Goal: Information Seeking & Learning: Learn about a topic

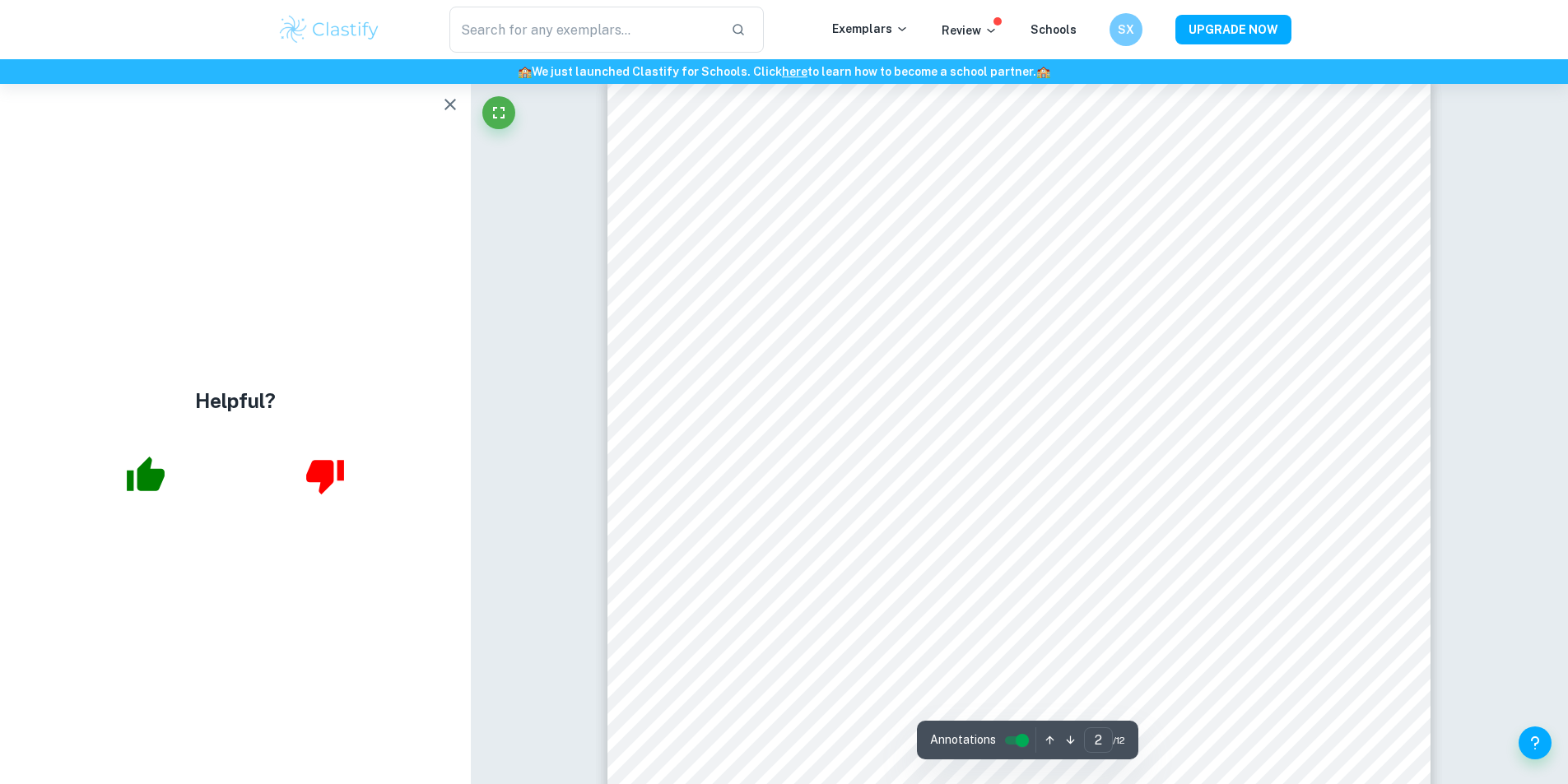
scroll to position [1316, 0]
click at [454, 102] on icon "button" at bounding box center [450, 105] width 20 height 20
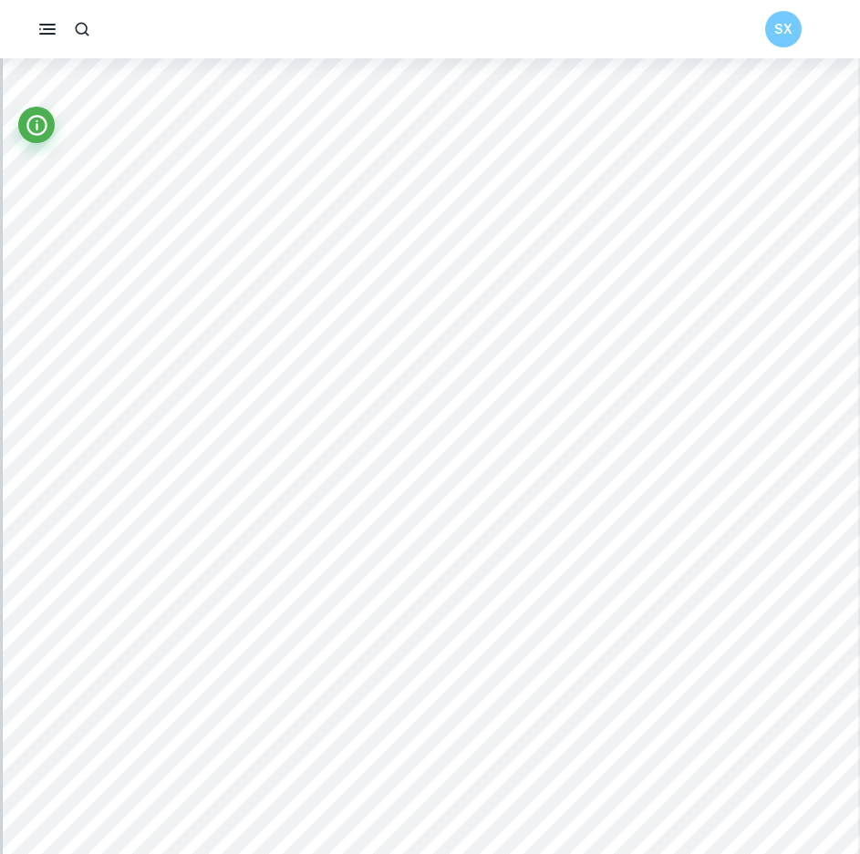
scroll to position [12855, 0]
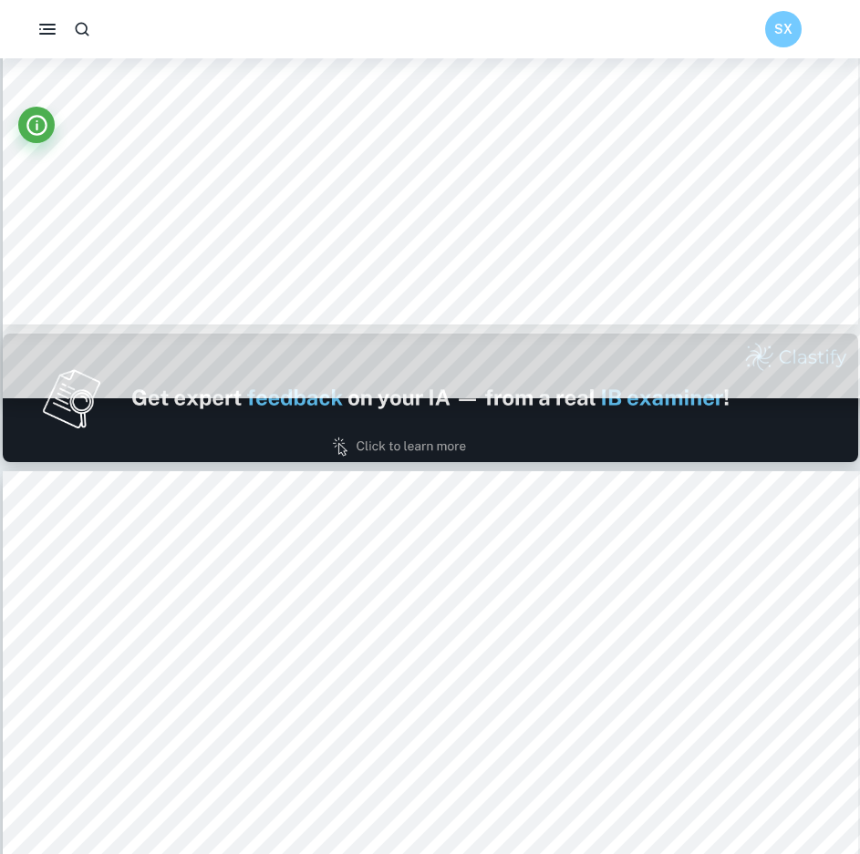
type input "1"
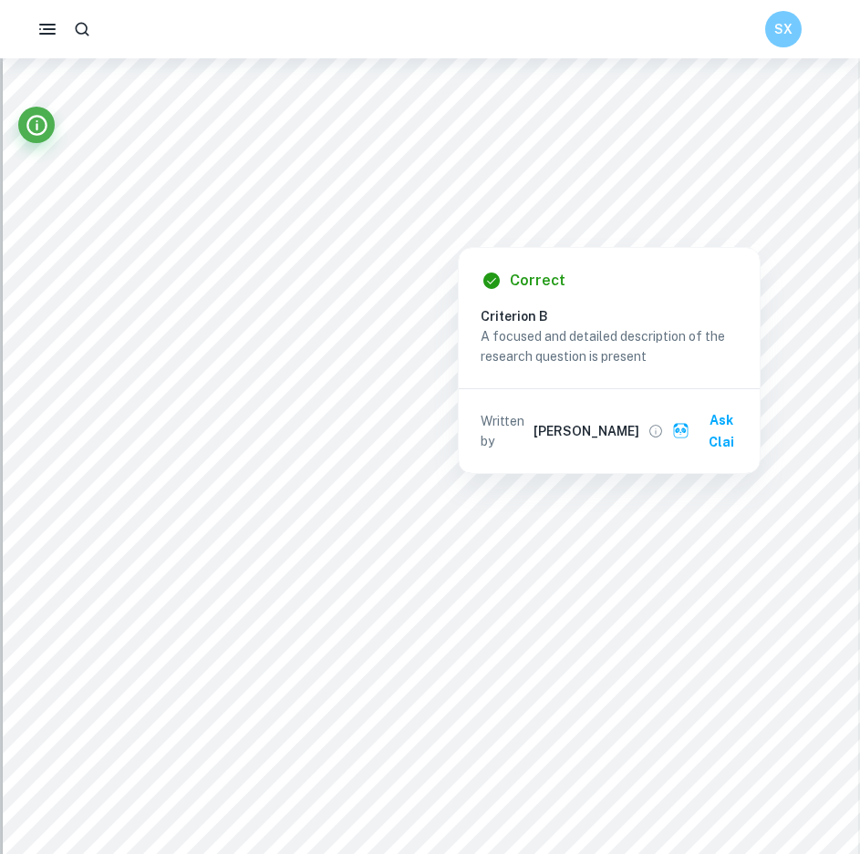
scroll to position [0, 0]
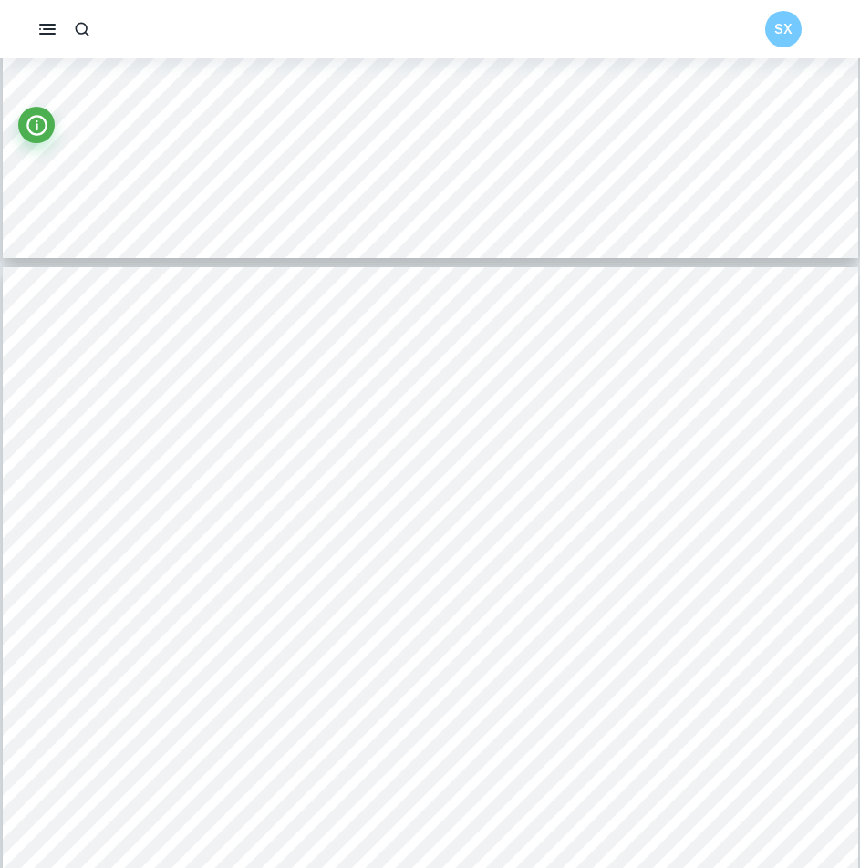
scroll to position [3920, 0]
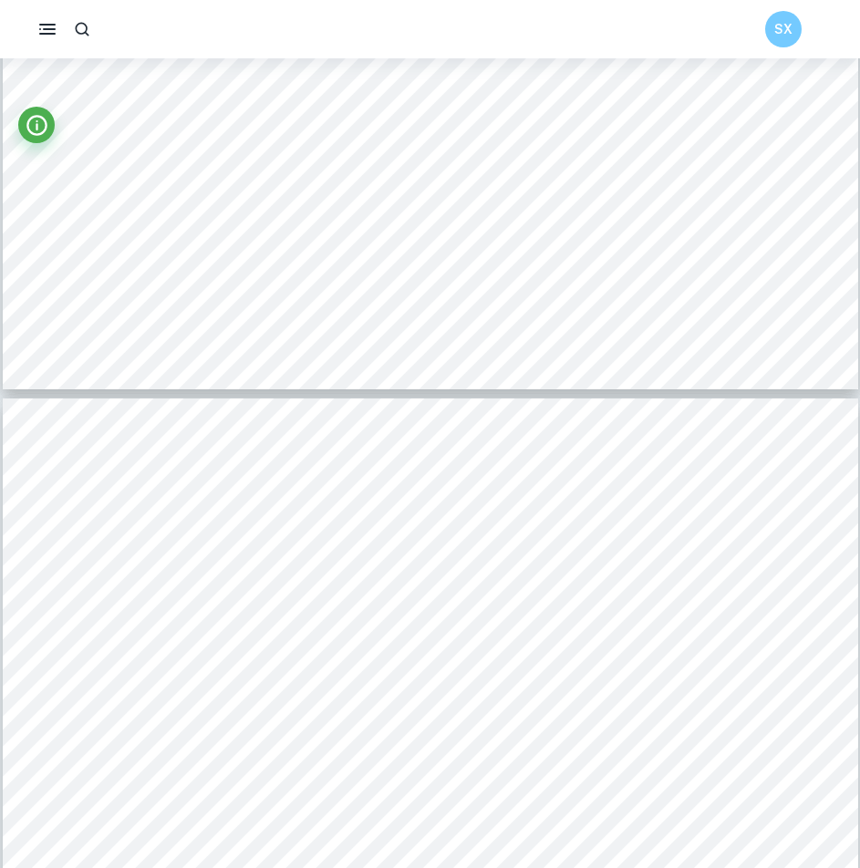
type input "5"
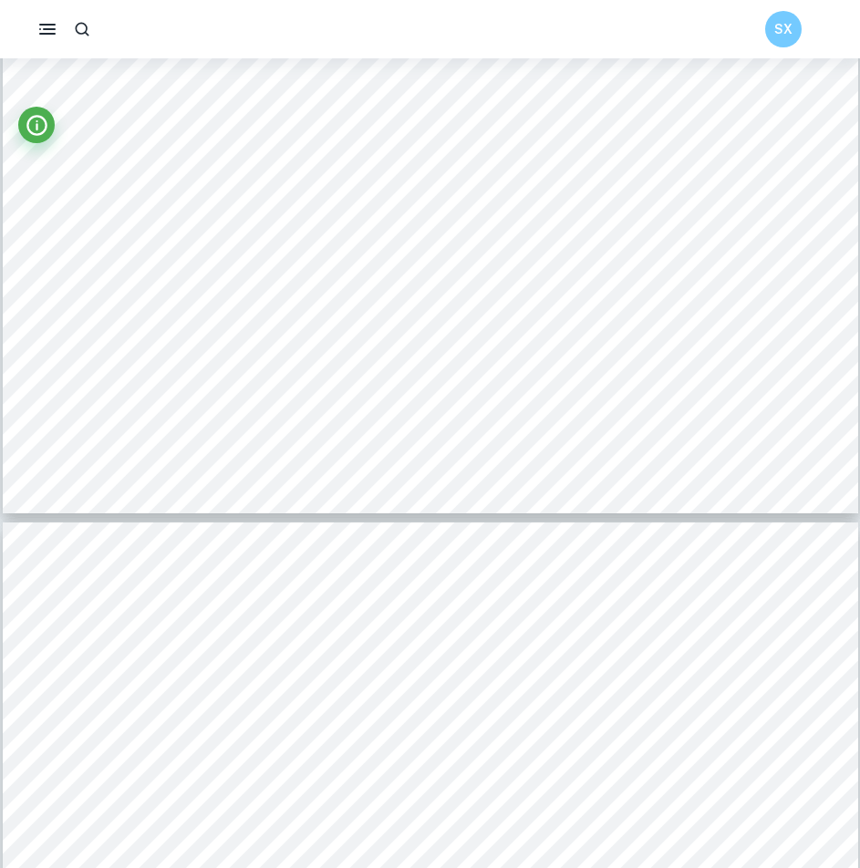
scroll to position [5926, 0]
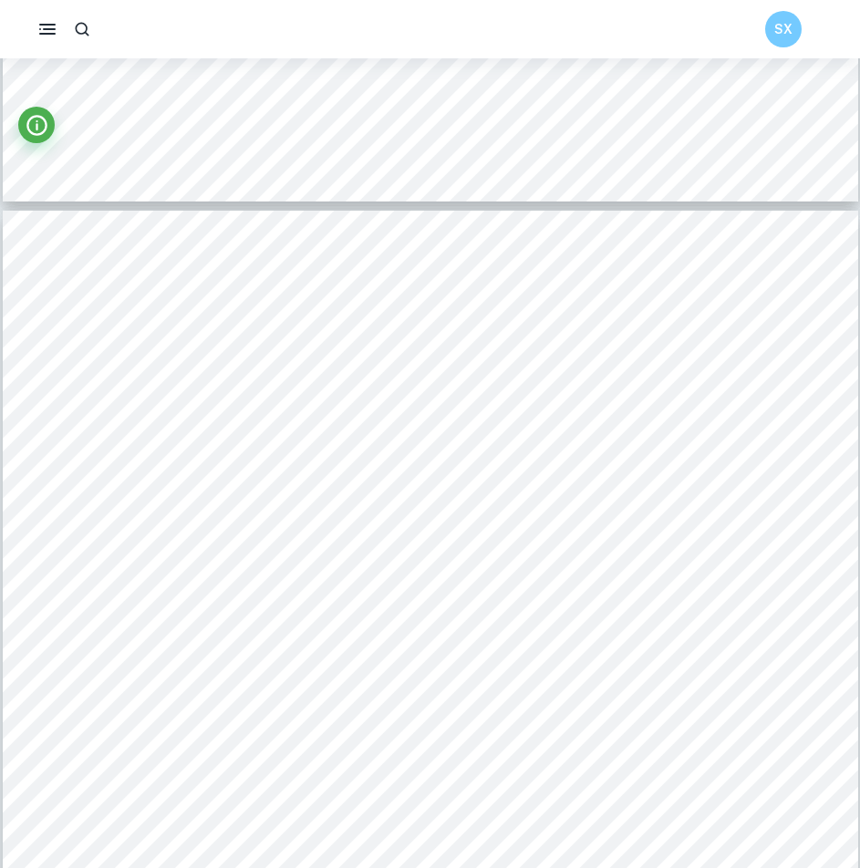
scroll to position [11238, 0]
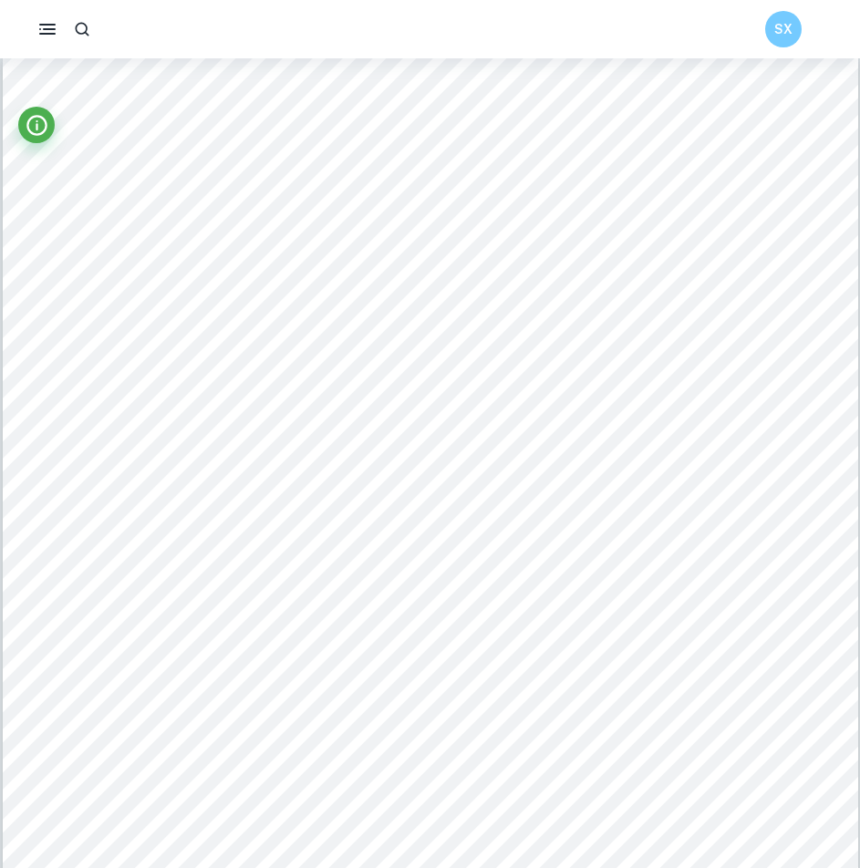
type input "1"
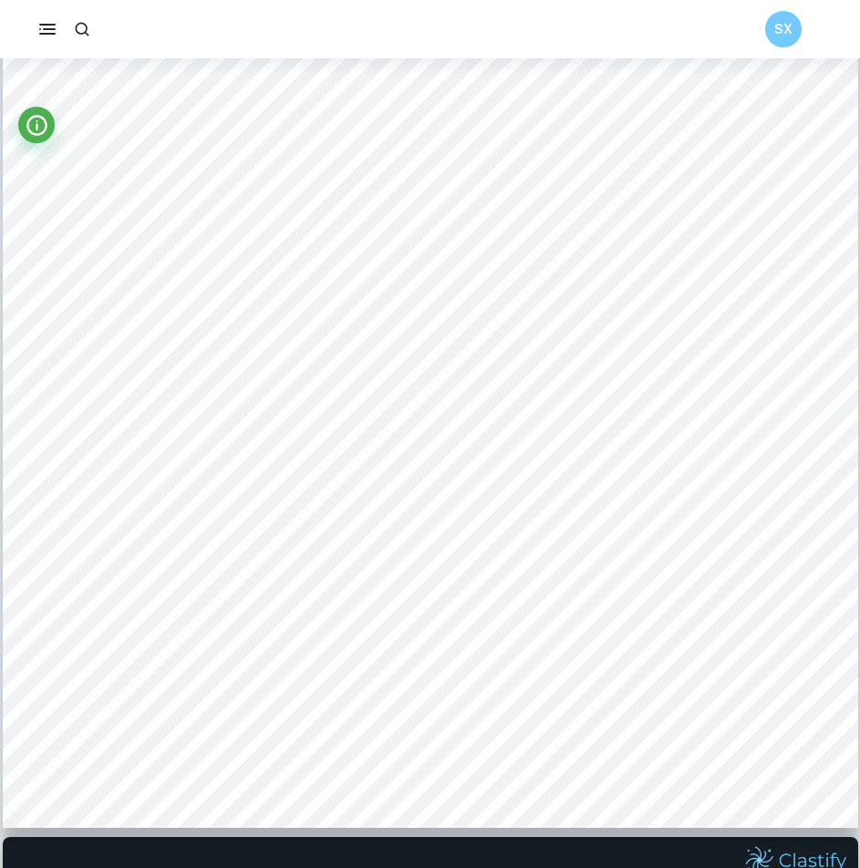
scroll to position [0, 0]
